Goal: Find specific page/section: Find specific page/section

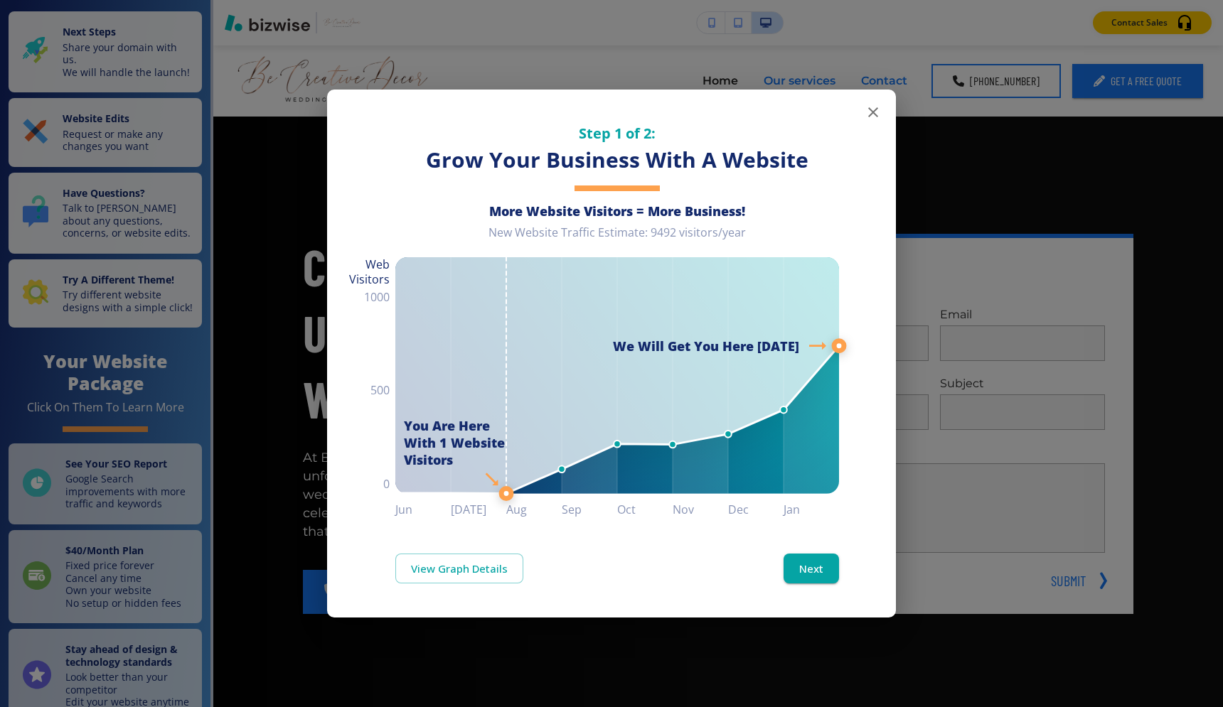
click at [867, 111] on icon "button" at bounding box center [873, 112] width 17 height 17
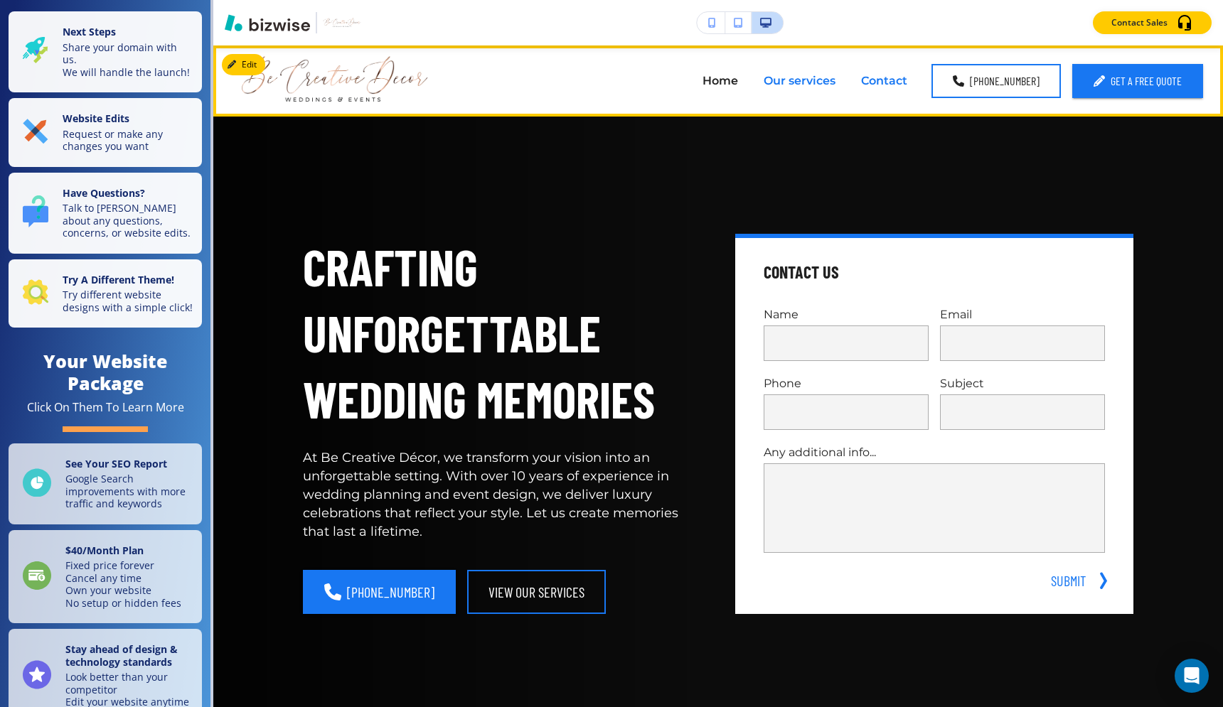
click at [802, 82] on p "Our services" at bounding box center [800, 81] width 72 height 16
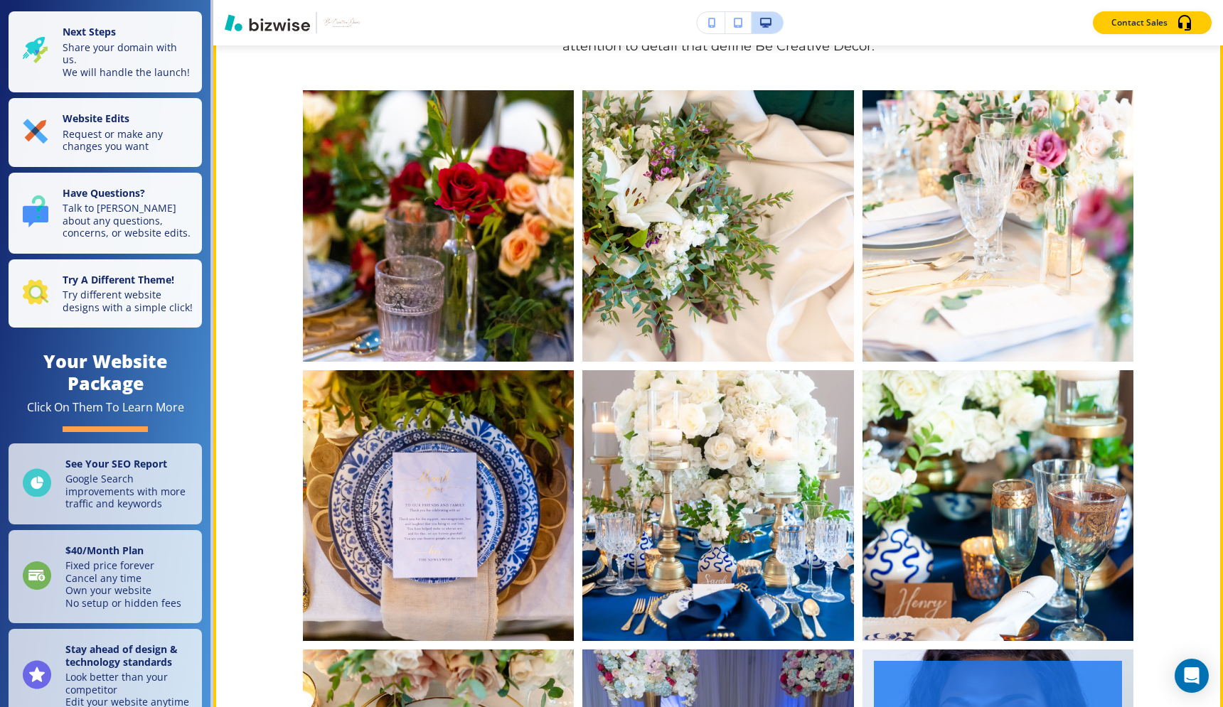
scroll to position [2213, 0]
